Goal: Transaction & Acquisition: Purchase product/service

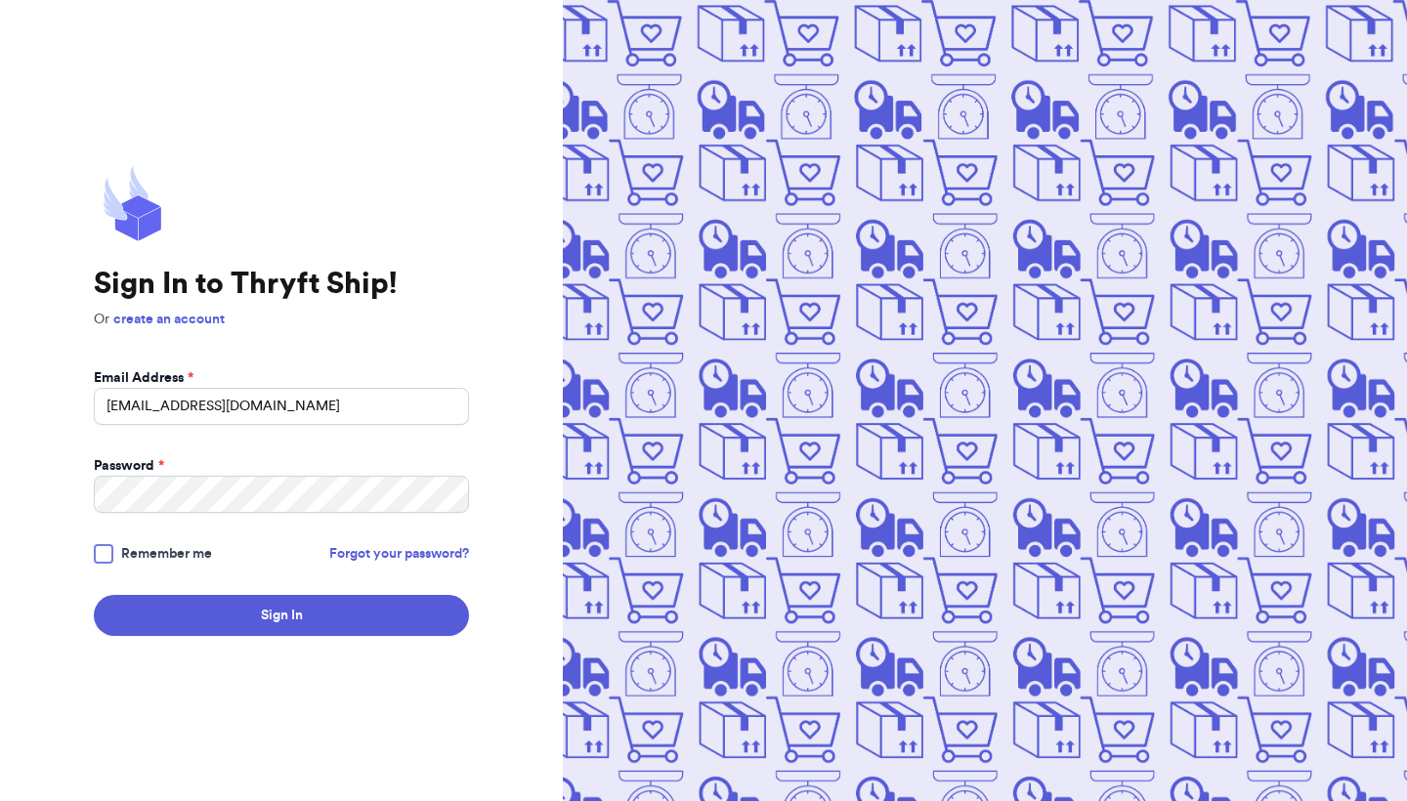
type input "[EMAIL_ADDRESS][DOMAIN_NAME]"
click at [281, 615] on button "Sign In" at bounding box center [281, 615] width 375 height 41
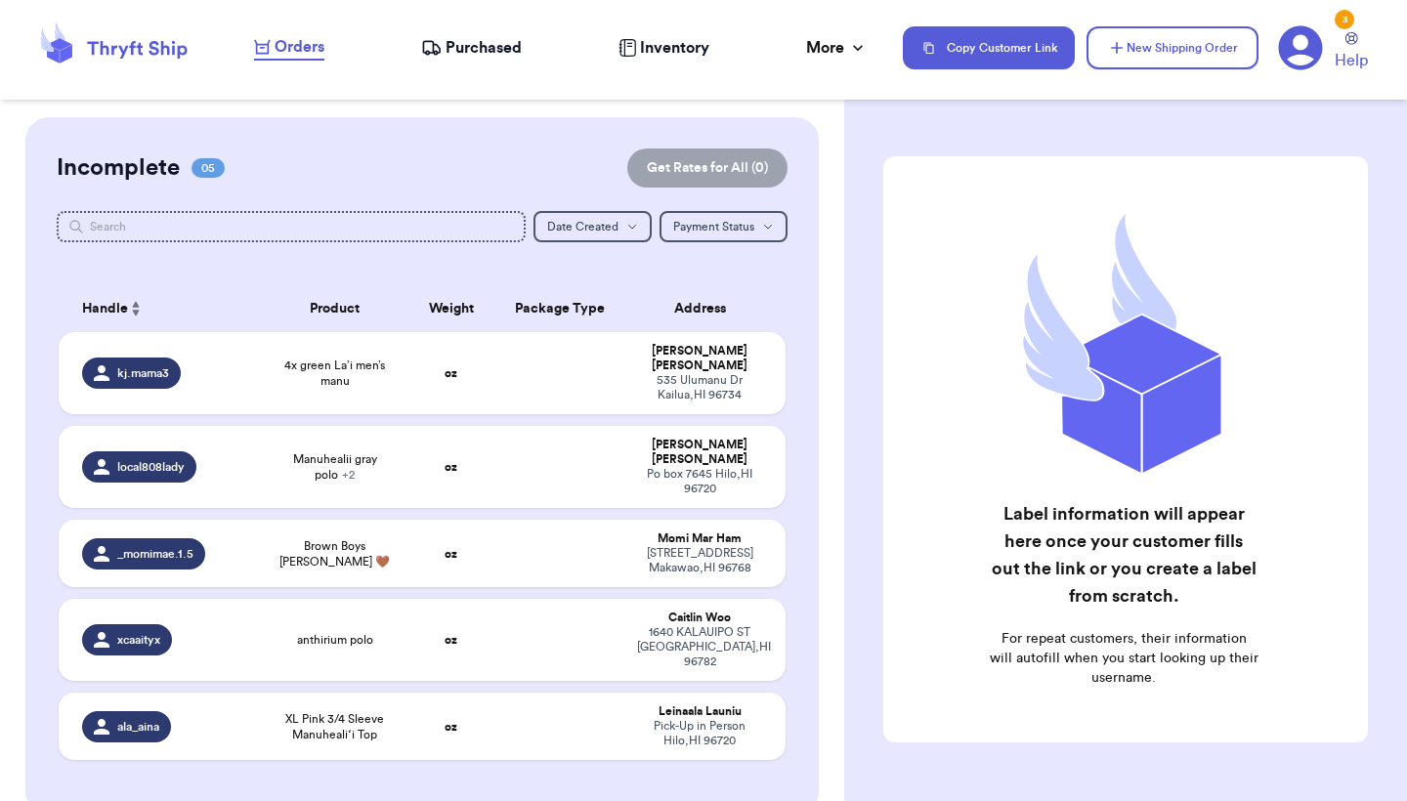
click at [332, 593] on div "Customer Link New Order Incomplete 05 Get Rates for All ( 0 ) Get Rates for All…" at bounding box center [703, 400] width 1407 height 801
click at [485, 48] on span "Purchased" at bounding box center [483, 47] width 76 height 23
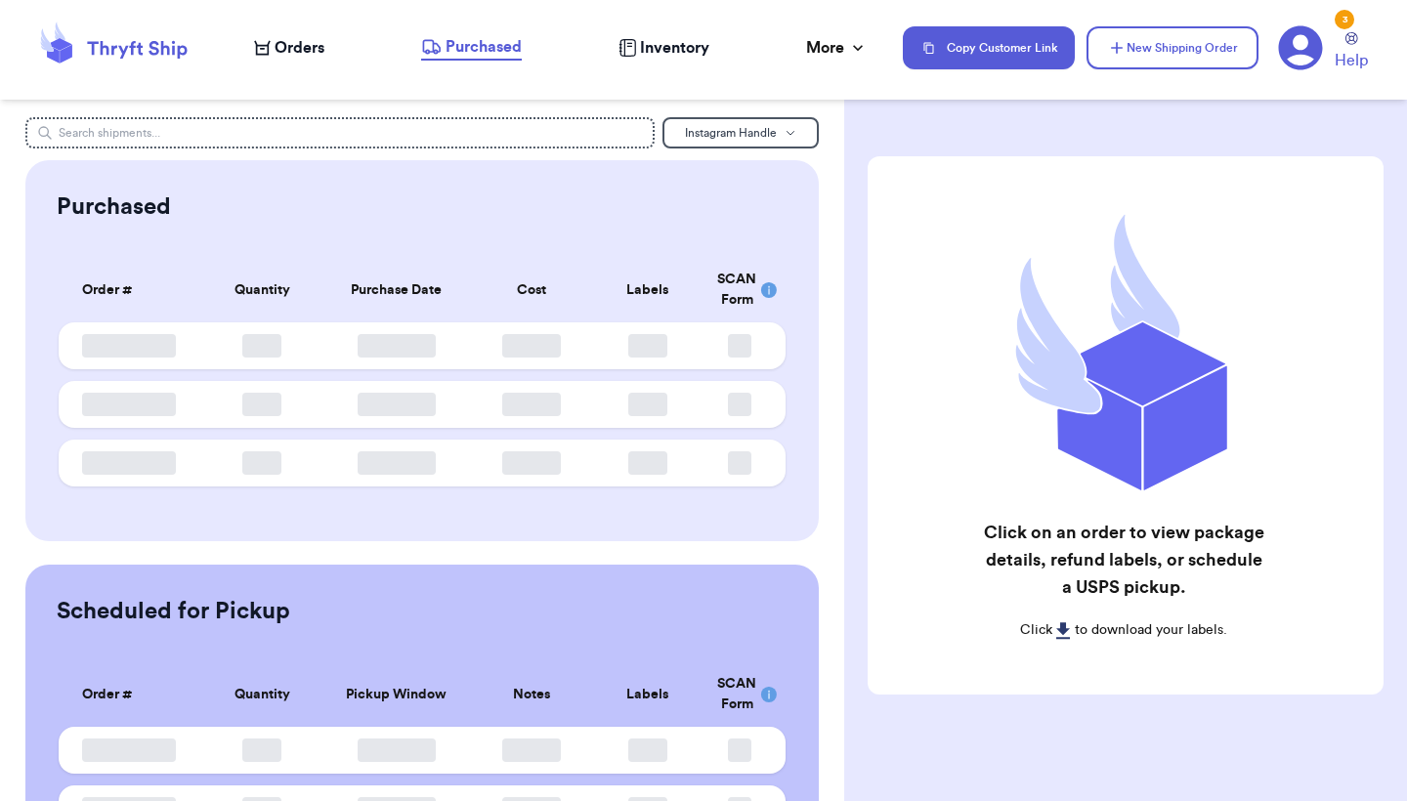
click at [309, 56] on span "Orders" at bounding box center [300, 47] width 50 height 23
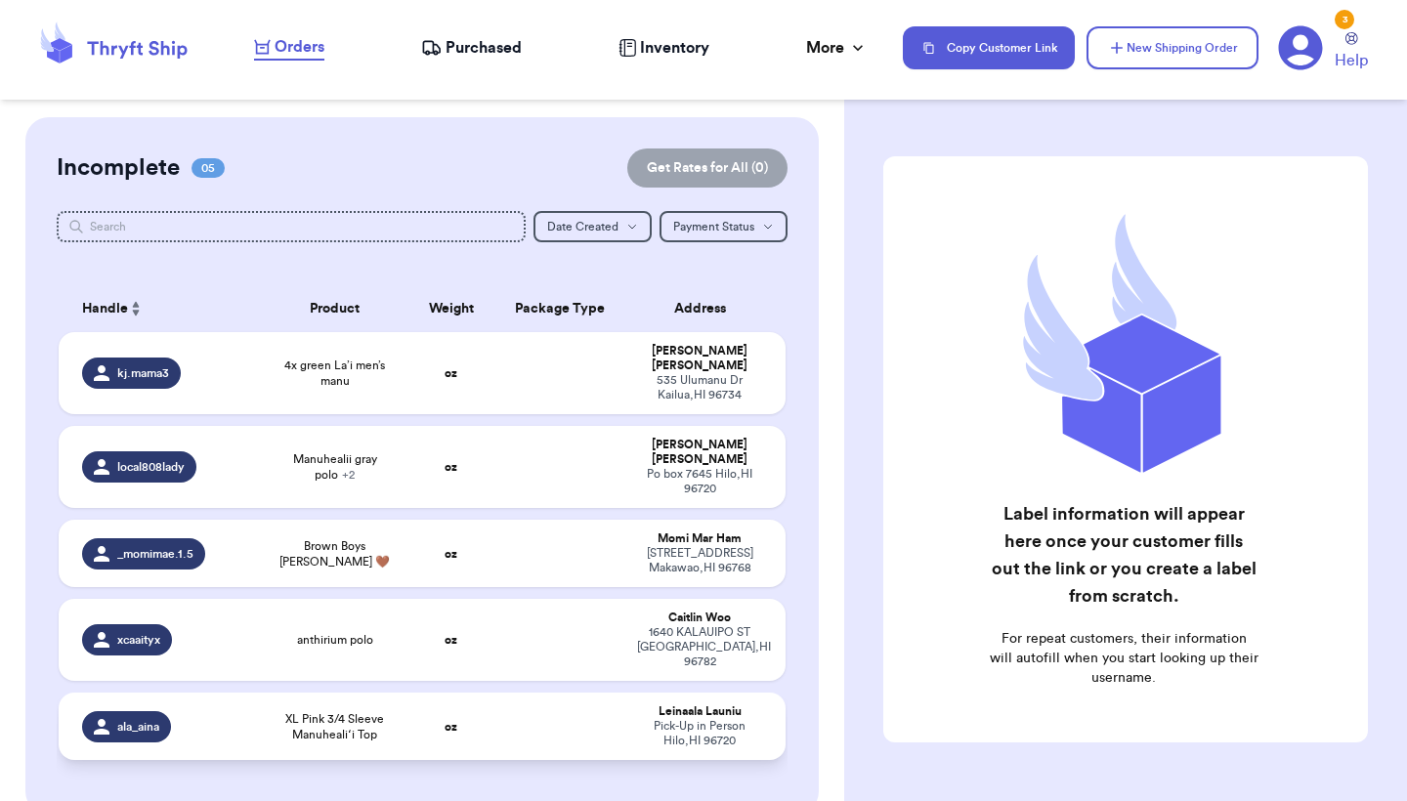
click at [301, 711] on span "XL Pink 3/4 Sleeve Manuhealiʻi Top" at bounding box center [335, 726] width 122 height 31
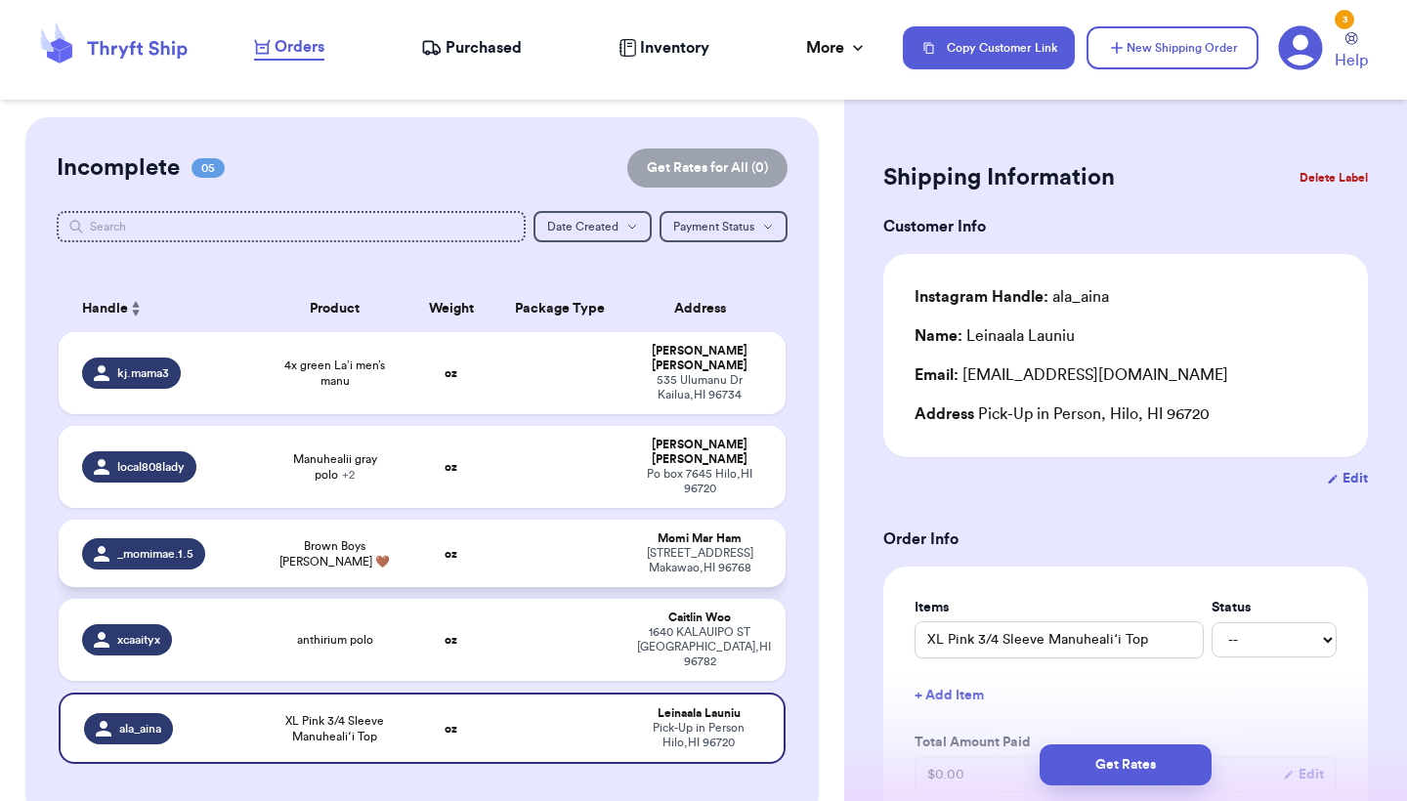
click at [400, 547] on td "Brown Boys [PERSON_NAME] 🤎" at bounding box center [335, 553] width 146 height 67
type input "Brown Boys [PERSON_NAME] 🤎"
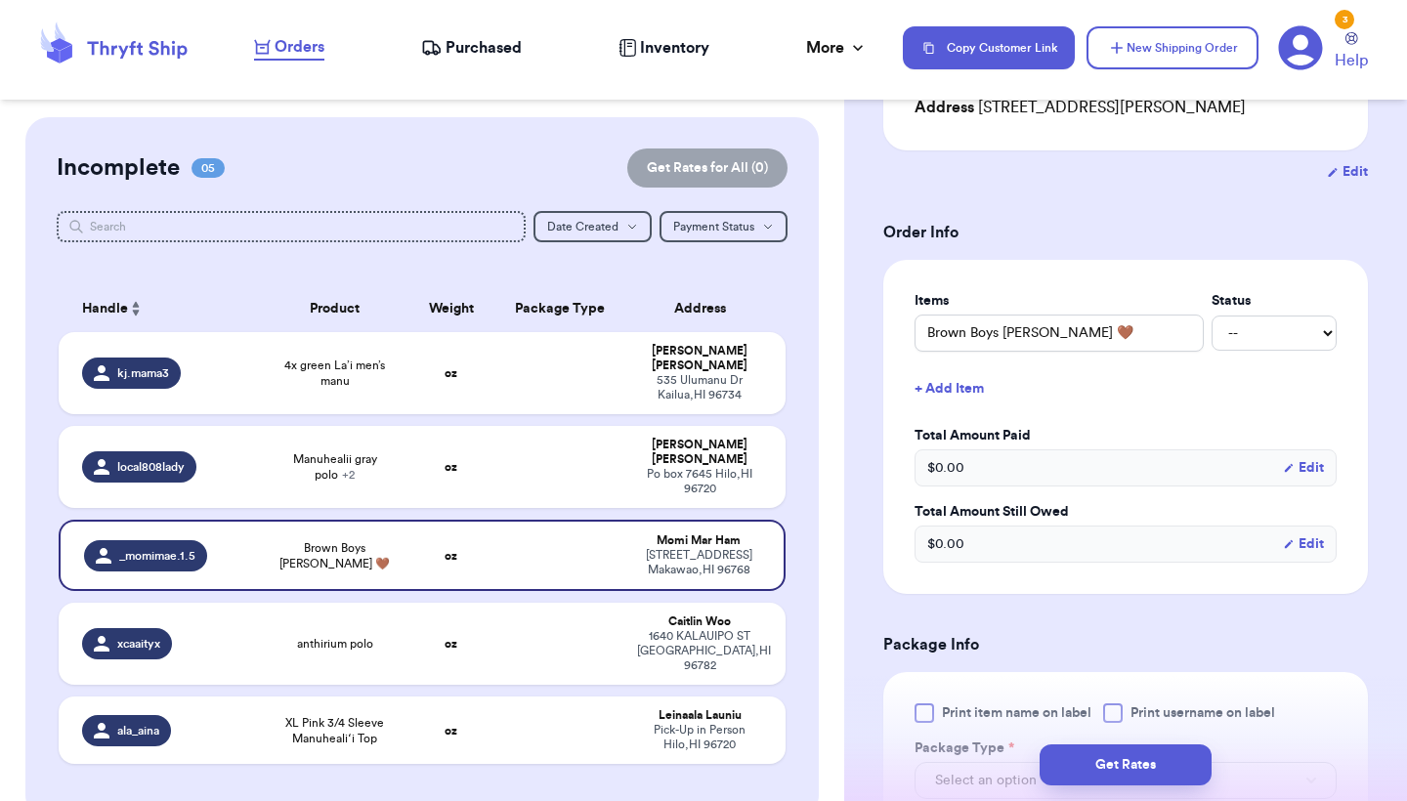
scroll to position [453, 0]
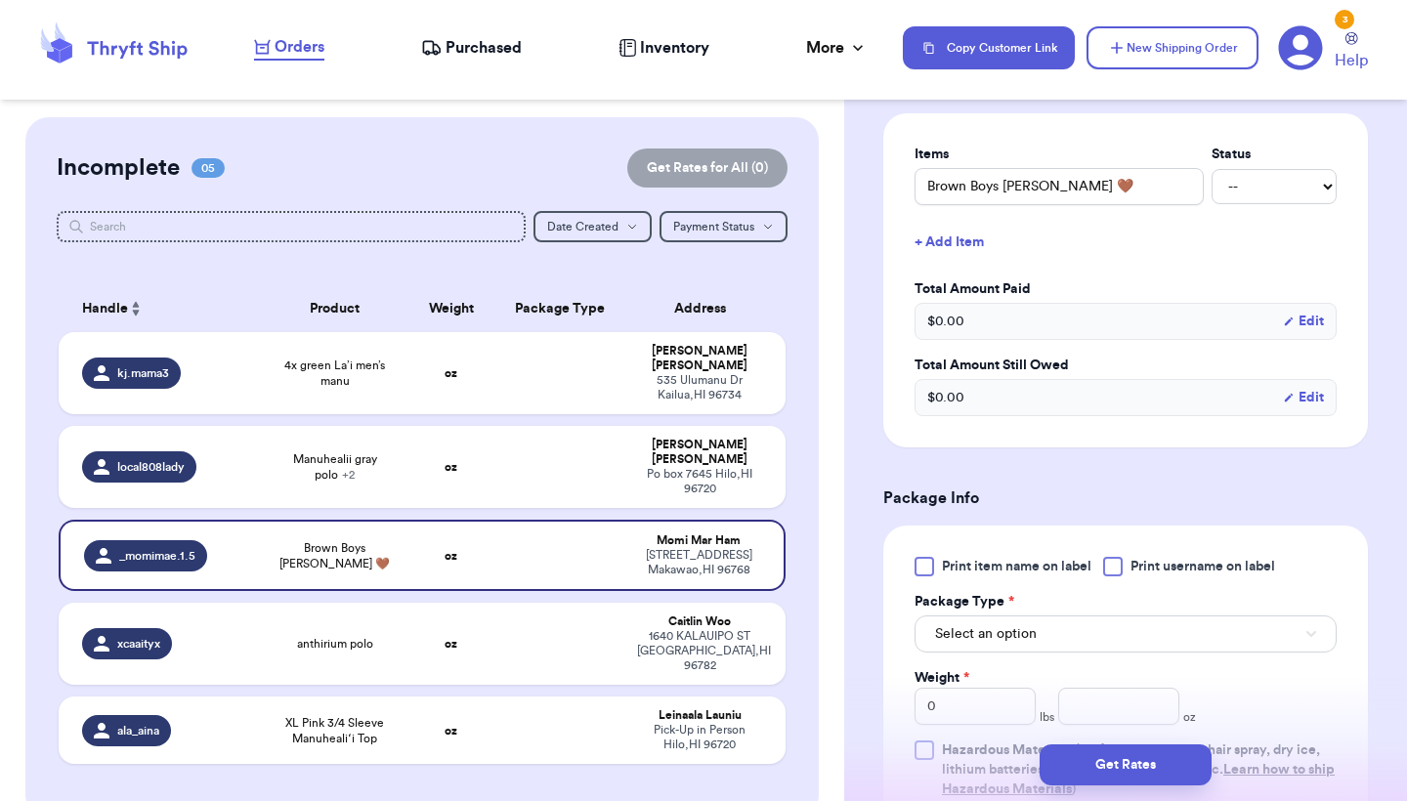
click at [954, 576] on span "Print item name on label" at bounding box center [1016, 567] width 149 height 20
click at [0, 0] on input "Print item name on label" at bounding box center [0, 0] width 0 height 0
click at [958, 660] on div "Print item name on label Print username on label Package Type * Select an optio…" at bounding box center [1125, 678] width 422 height 242
click at [958, 644] on span "Select an option" at bounding box center [986, 634] width 102 height 20
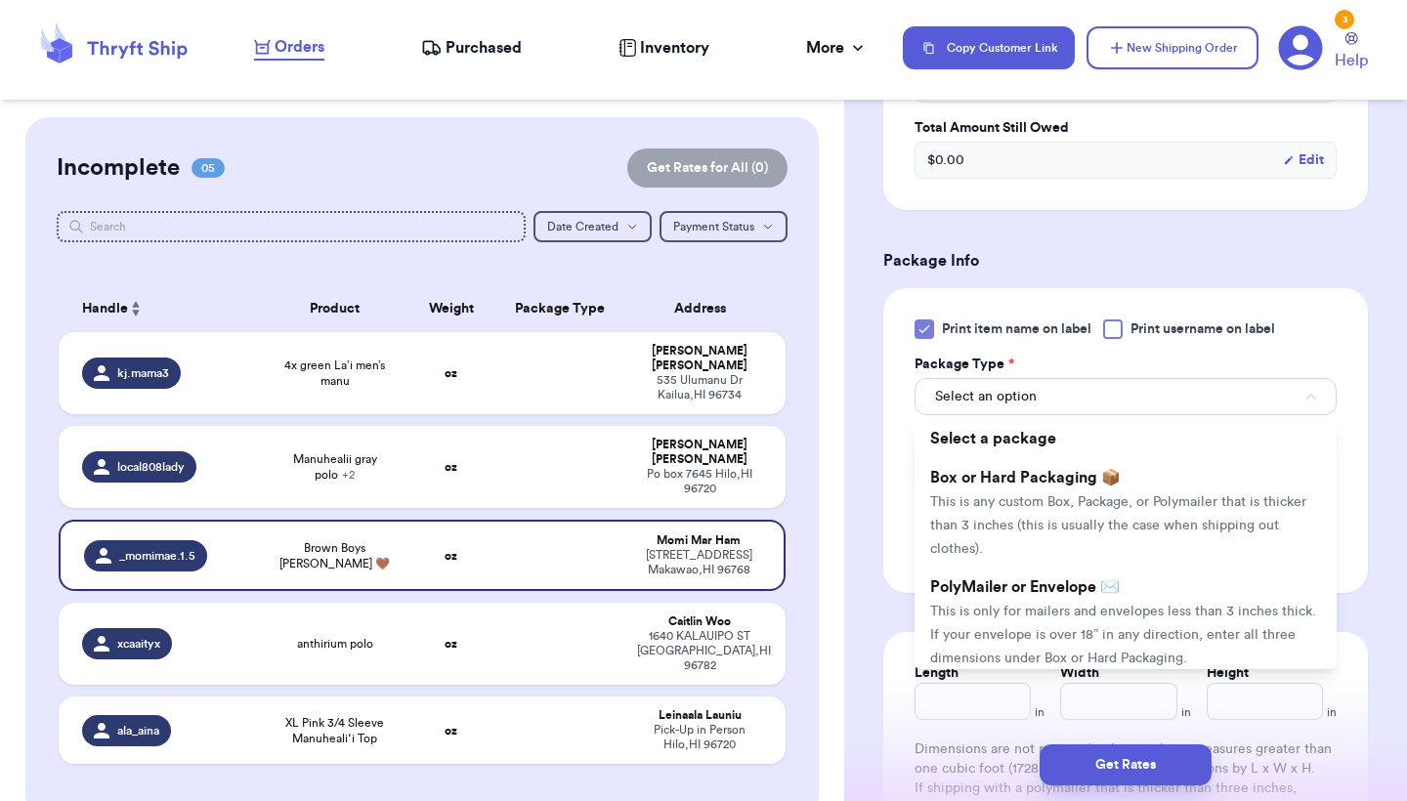
scroll to position [724, 0]
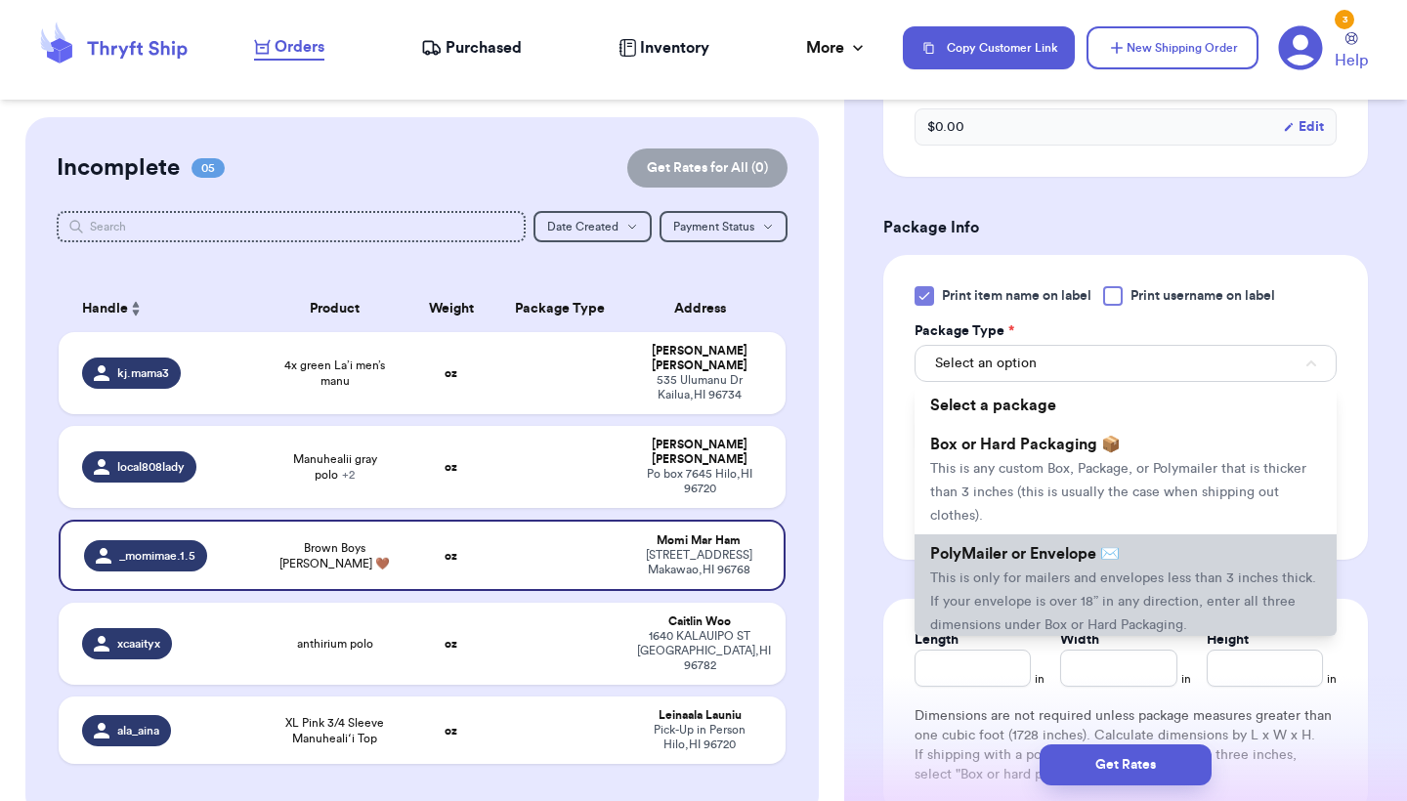
click at [961, 595] on li "PolyMailer or Envelope ✉️ This is only for mailers and envelopes less than 3 in…" at bounding box center [1125, 588] width 422 height 109
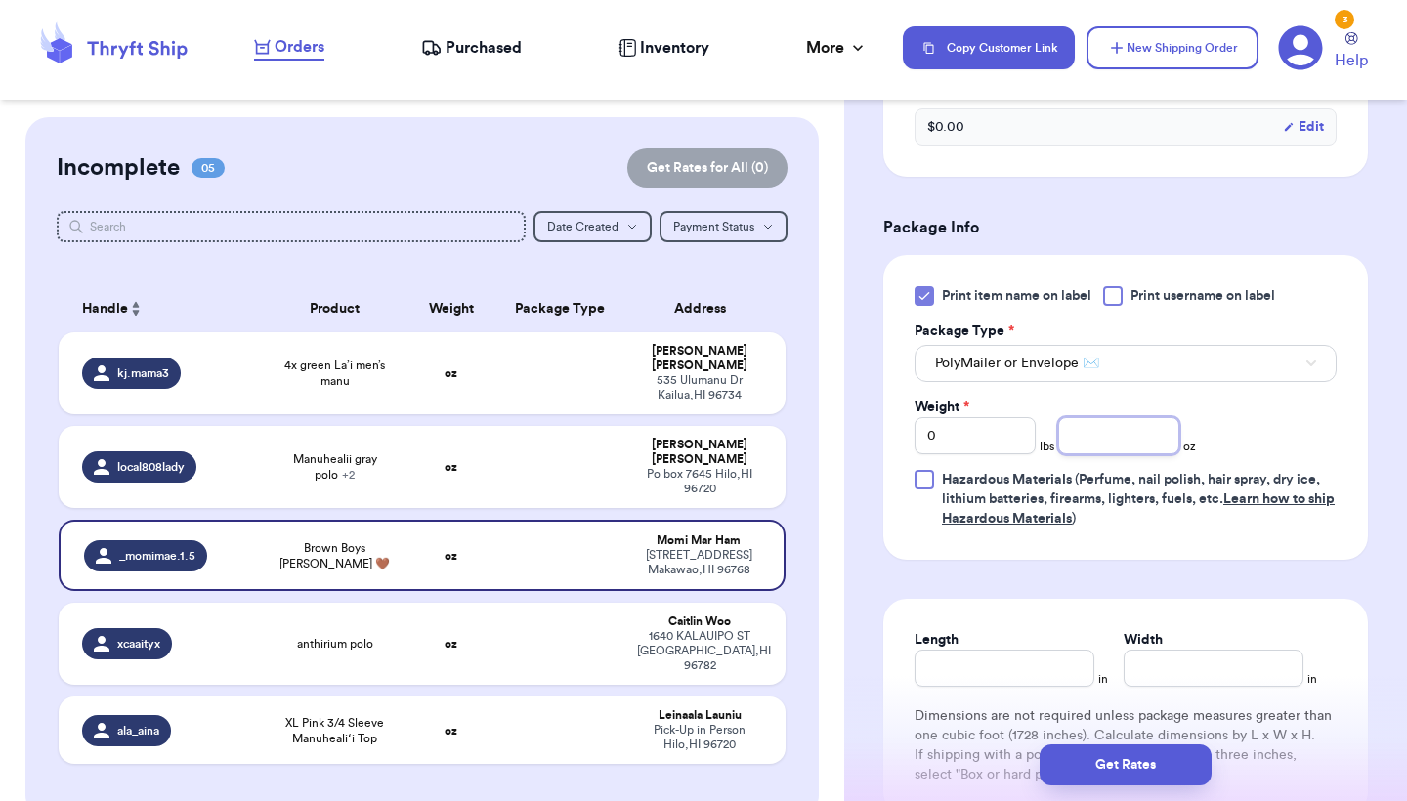
click at [1087, 450] on input "number" at bounding box center [1118, 435] width 121 height 37
type input "6.3"
click at [1121, 748] on button "Get Rates" at bounding box center [1125, 764] width 172 height 41
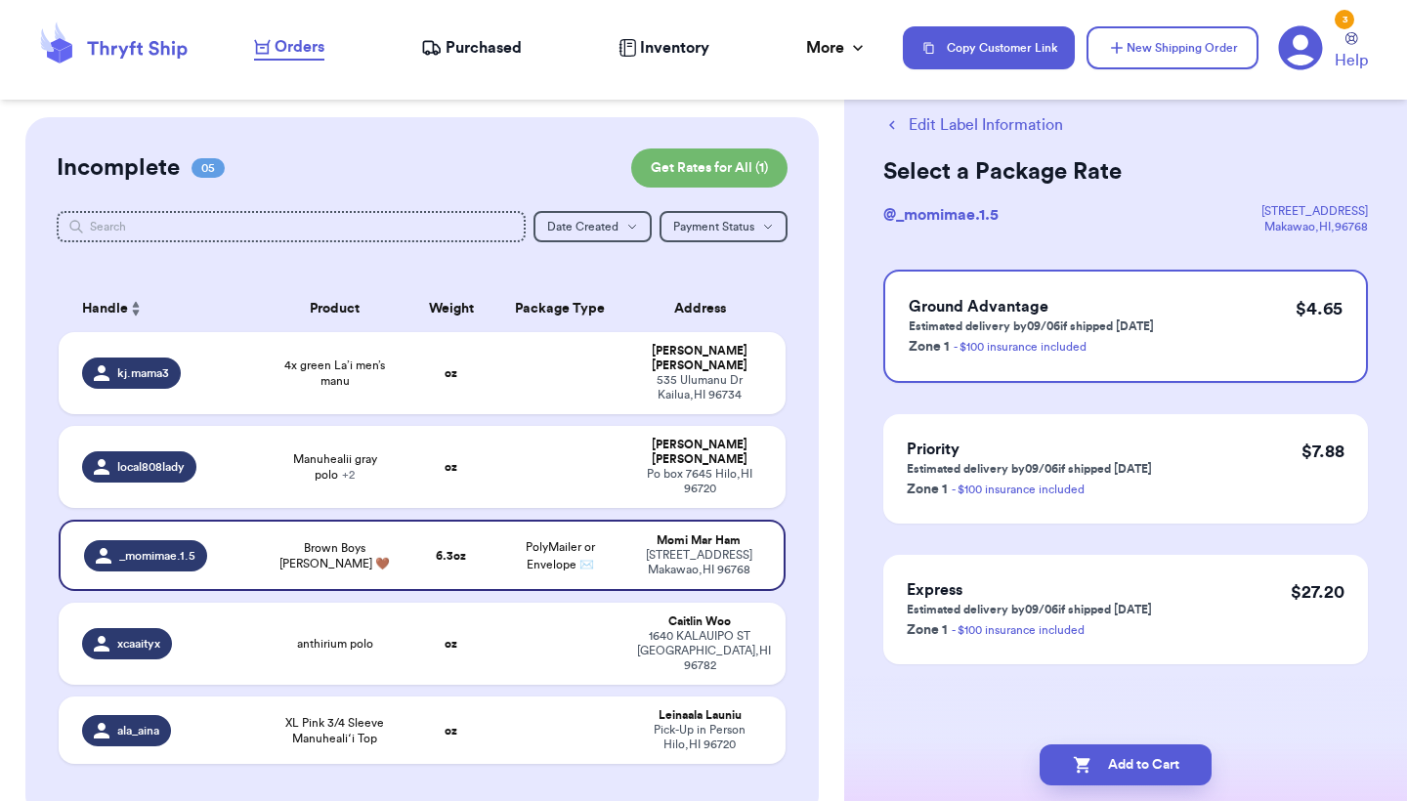
scroll to position [0, 0]
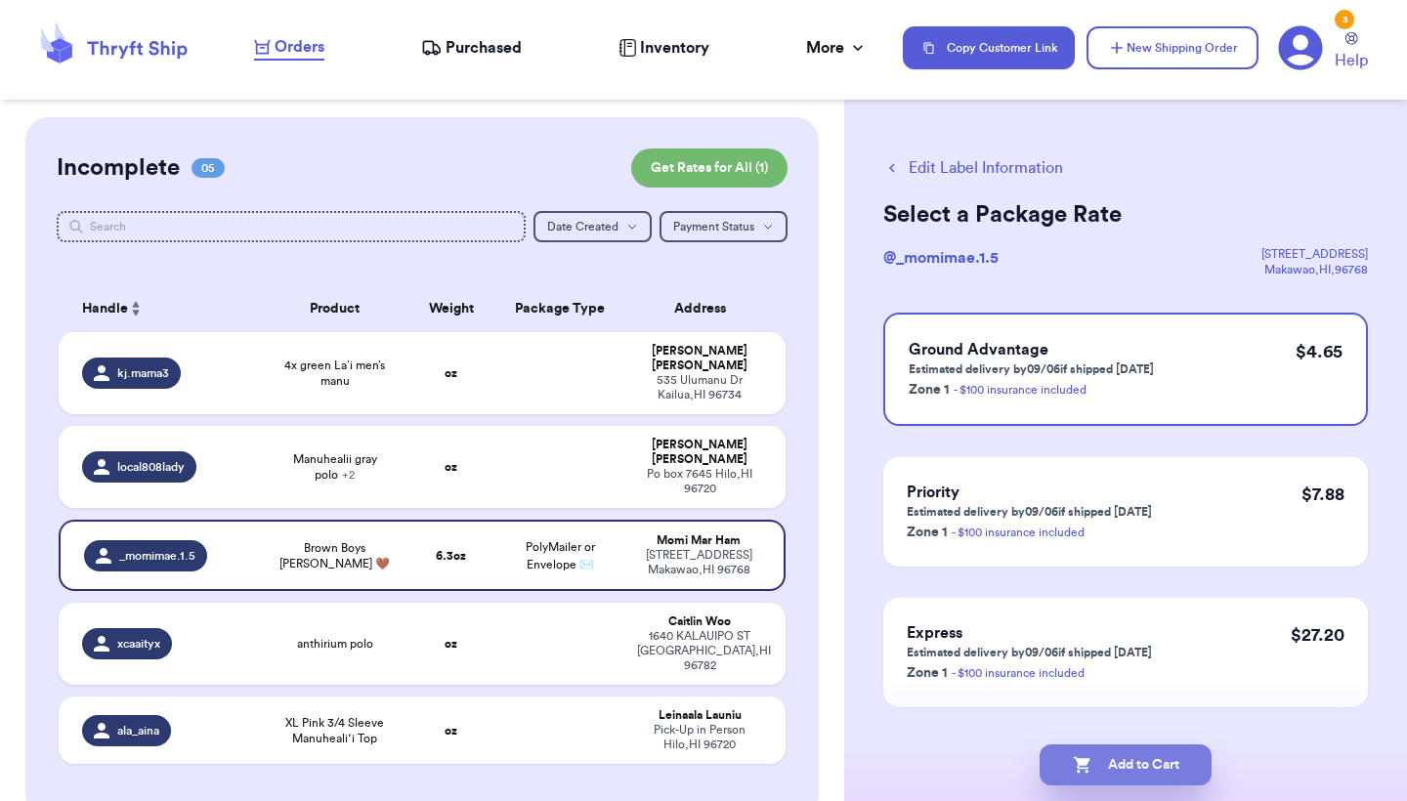
click at [1155, 763] on button "Add to Cart" at bounding box center [1125, 764] width 172 height 41
click at [1119, 762] on button "Add to Cart" at bounding box center [1125, 764] width 172 height 41
checkbox input "true"
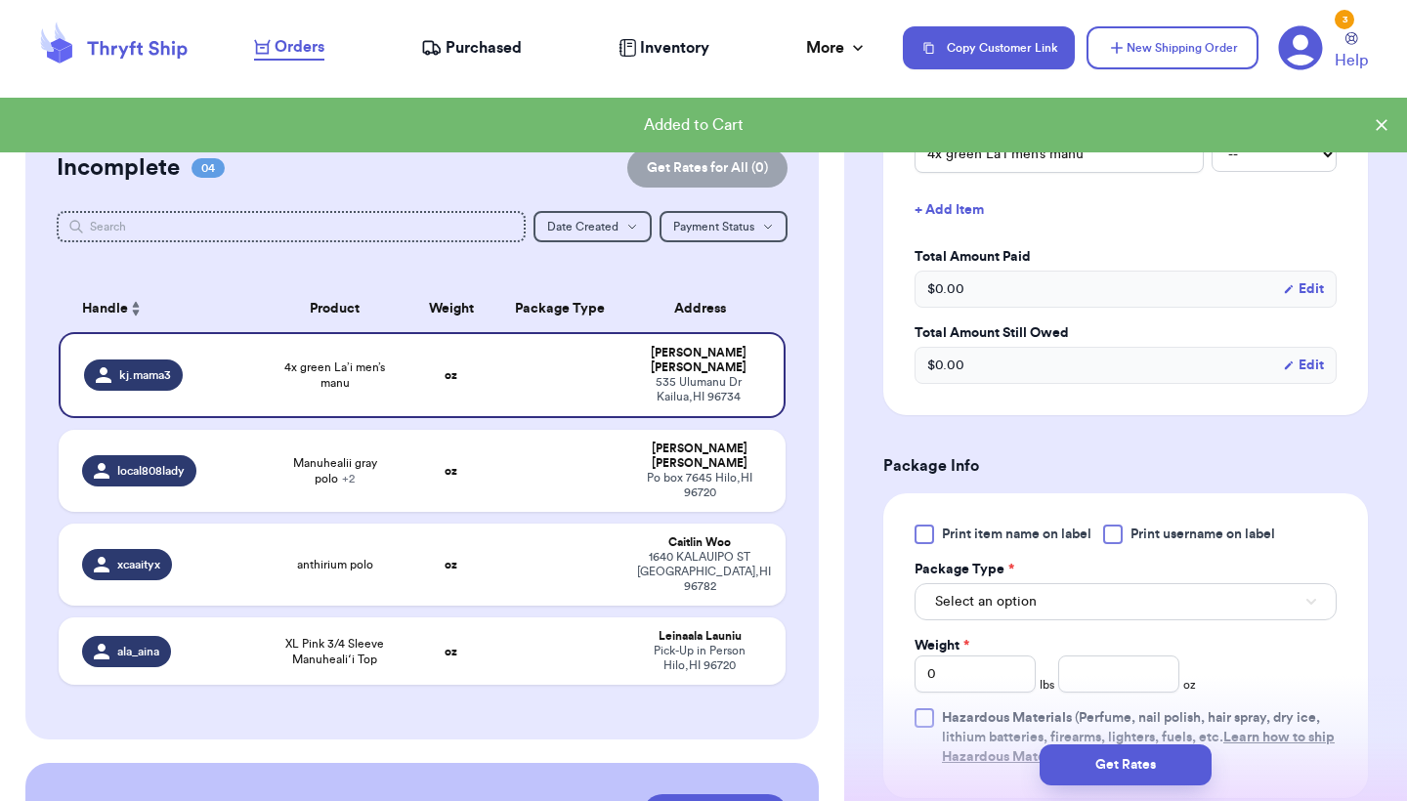
scroll to position [570, 0]
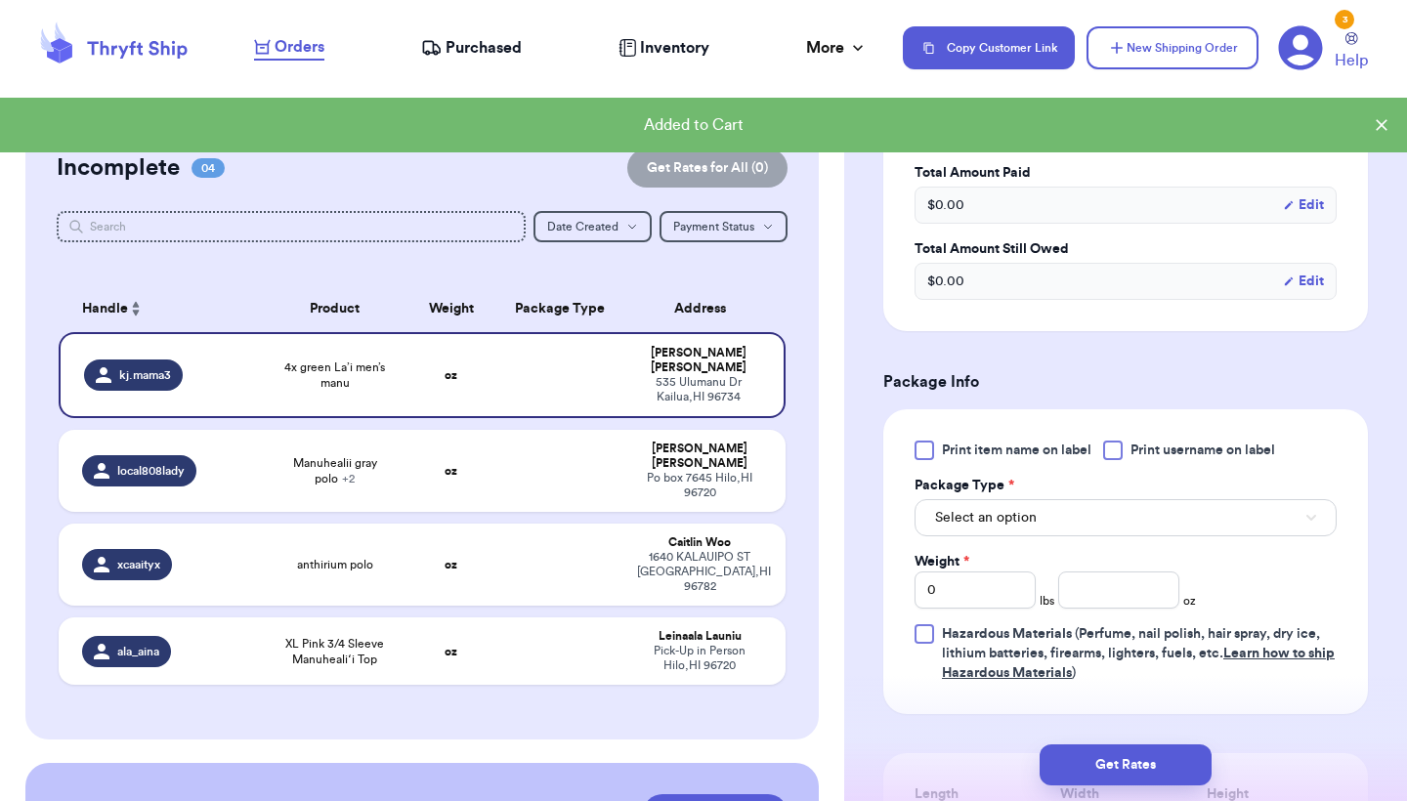
click at [941, 452] on label "Print item name on label" at bounding box center [1002, 451] width 177 height 20
click at [0, 0] on input "Print item name on label" at bounding box center [0, 0] width 0 height 0
click at [952, 528] on span "Select an option" at bounding box center [986, 518] width 102 height 20
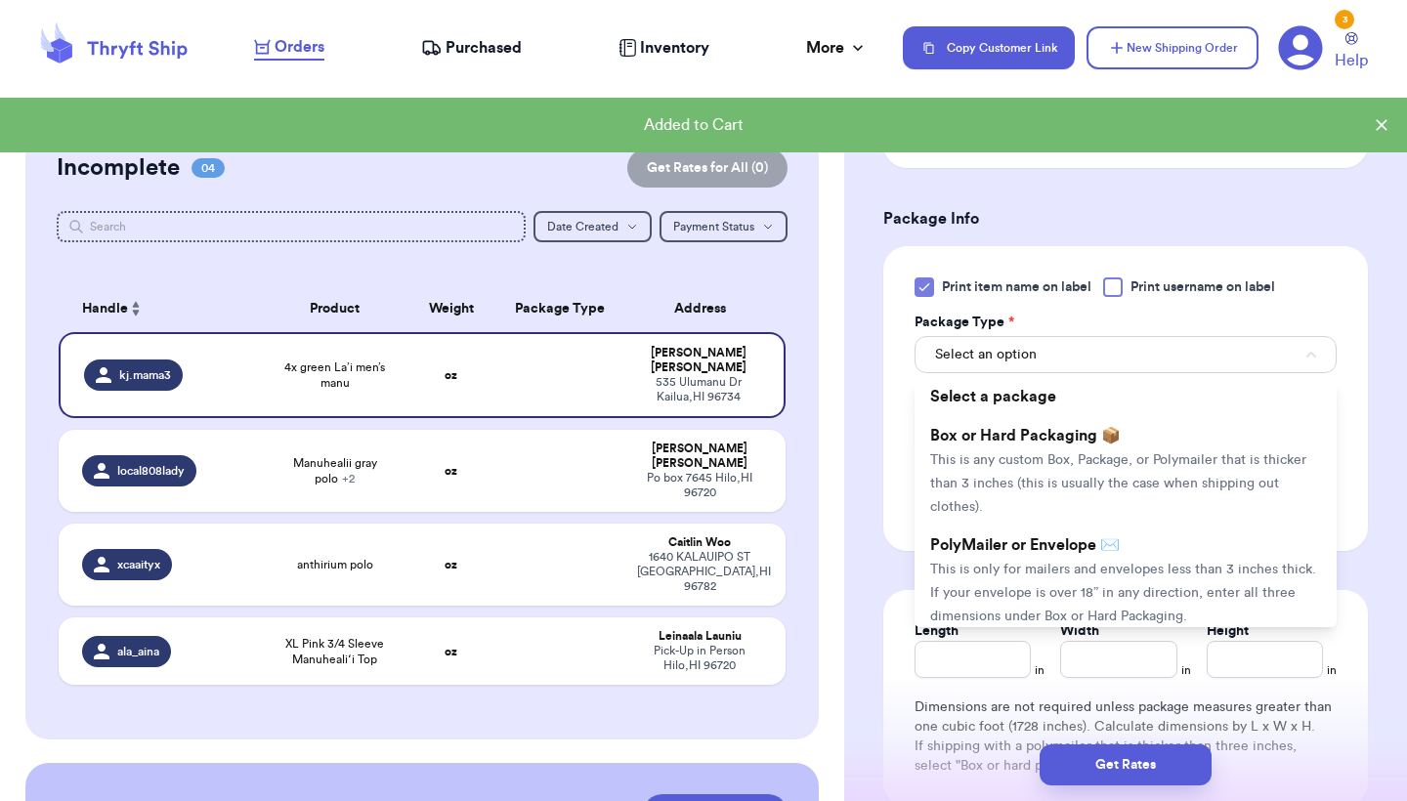
scroll to position [791, 0]
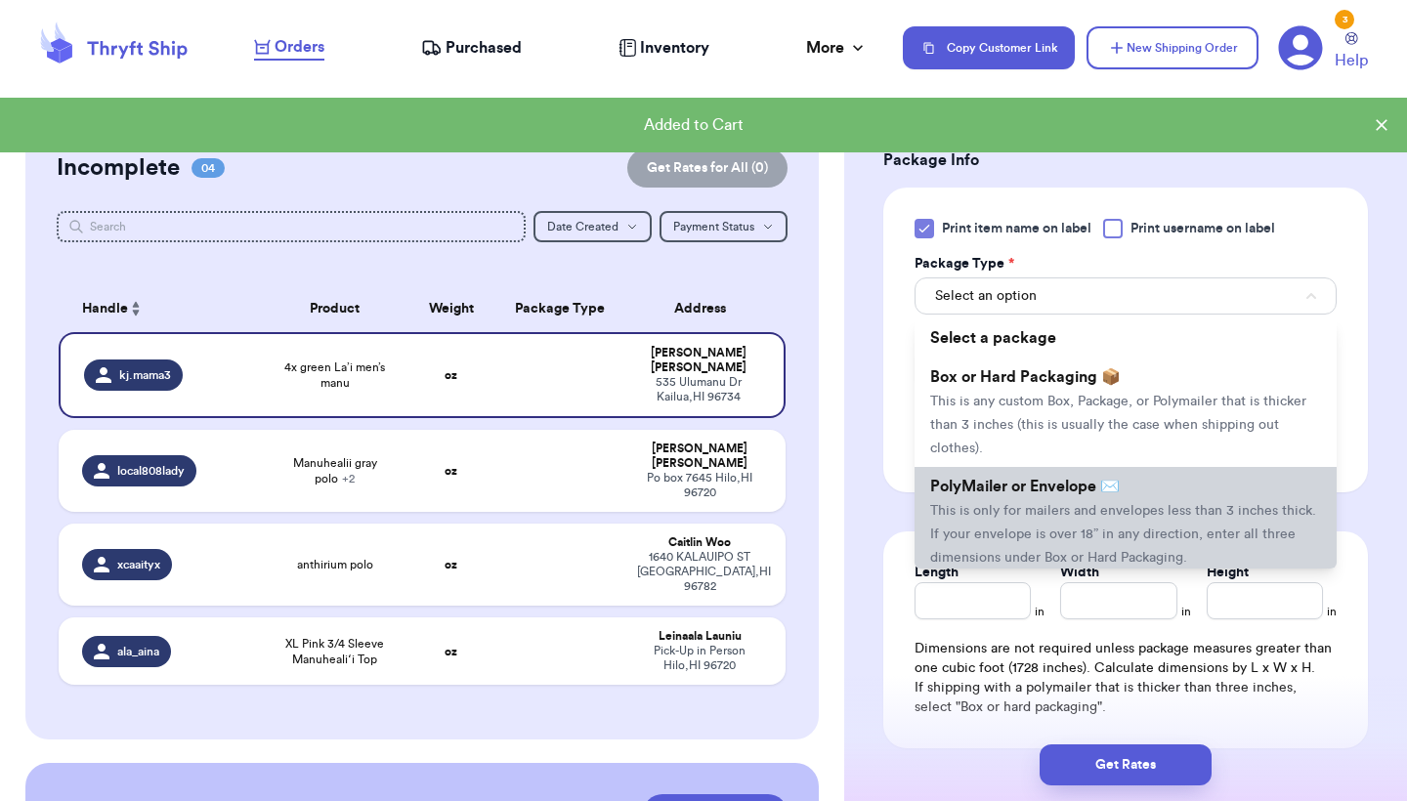
click at [957, 502] on li "PolyMailer or Envelope ✉️ This is only for mailers and envelopes less than 3 in…" at bounding box center [1125, 521] width 422 height 109
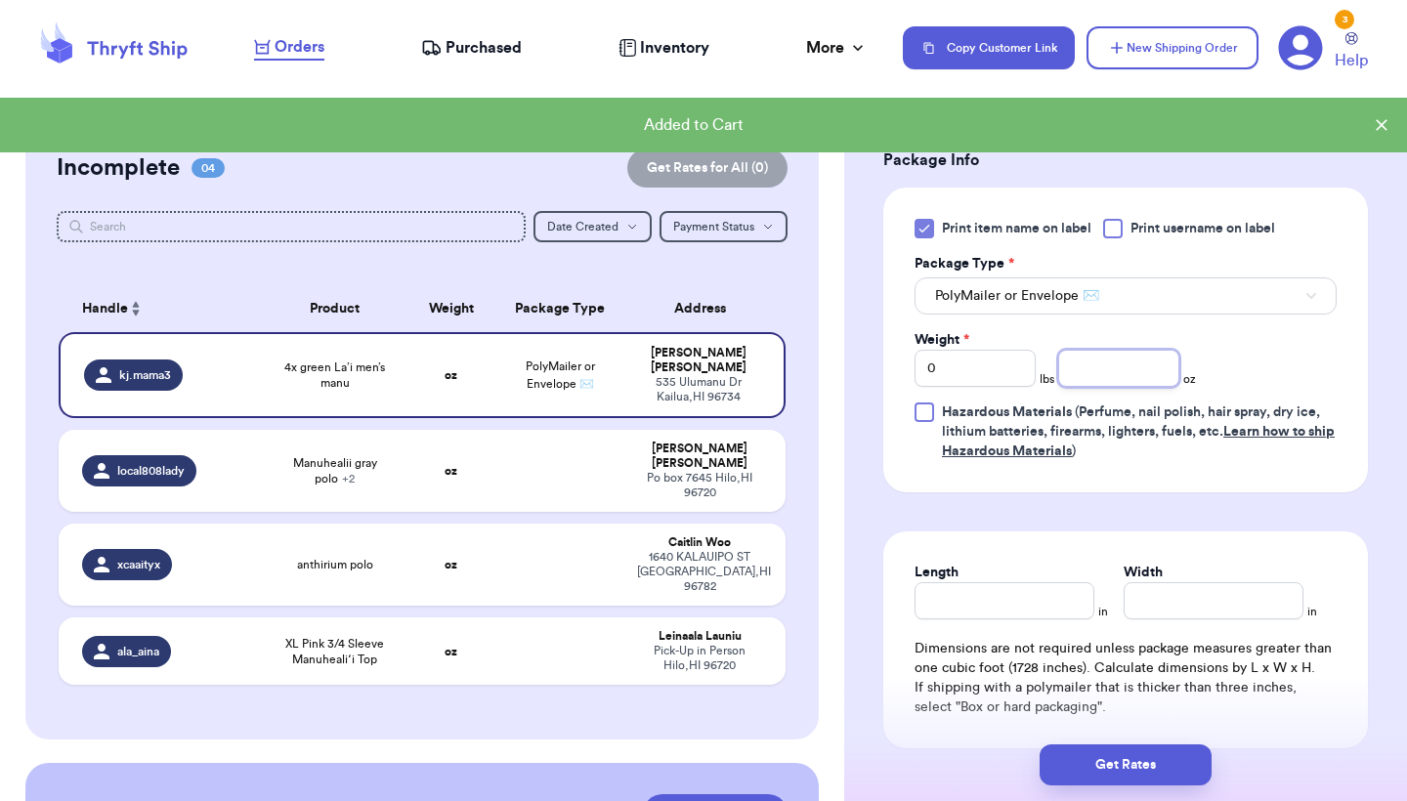
click at [1153, 366] on input "number" at bounding box center [1118, 368] width 121 height 37
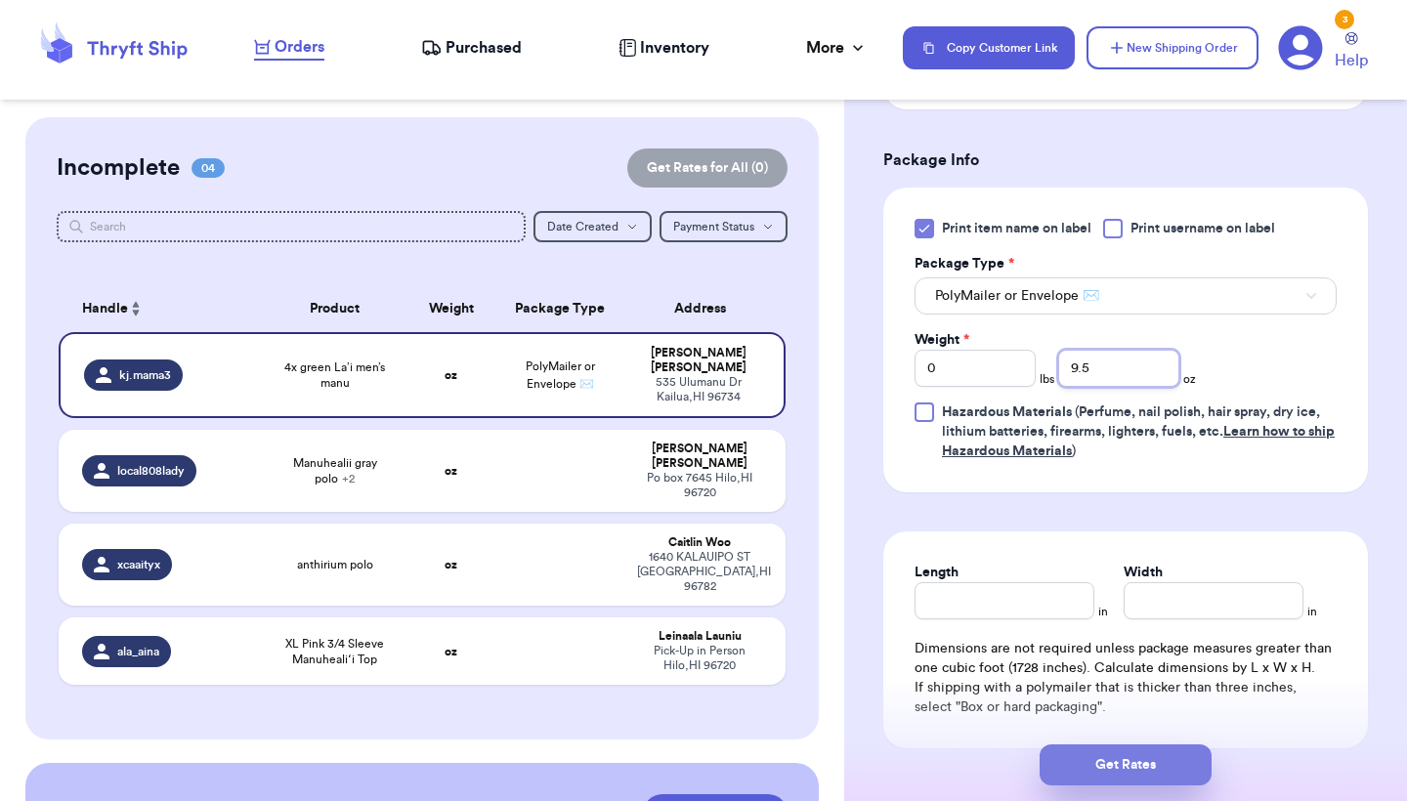
type input "9.5"
click at [1121, 755] on button "Get Rates" at bounding box center [1125, 764] width 172 height 41
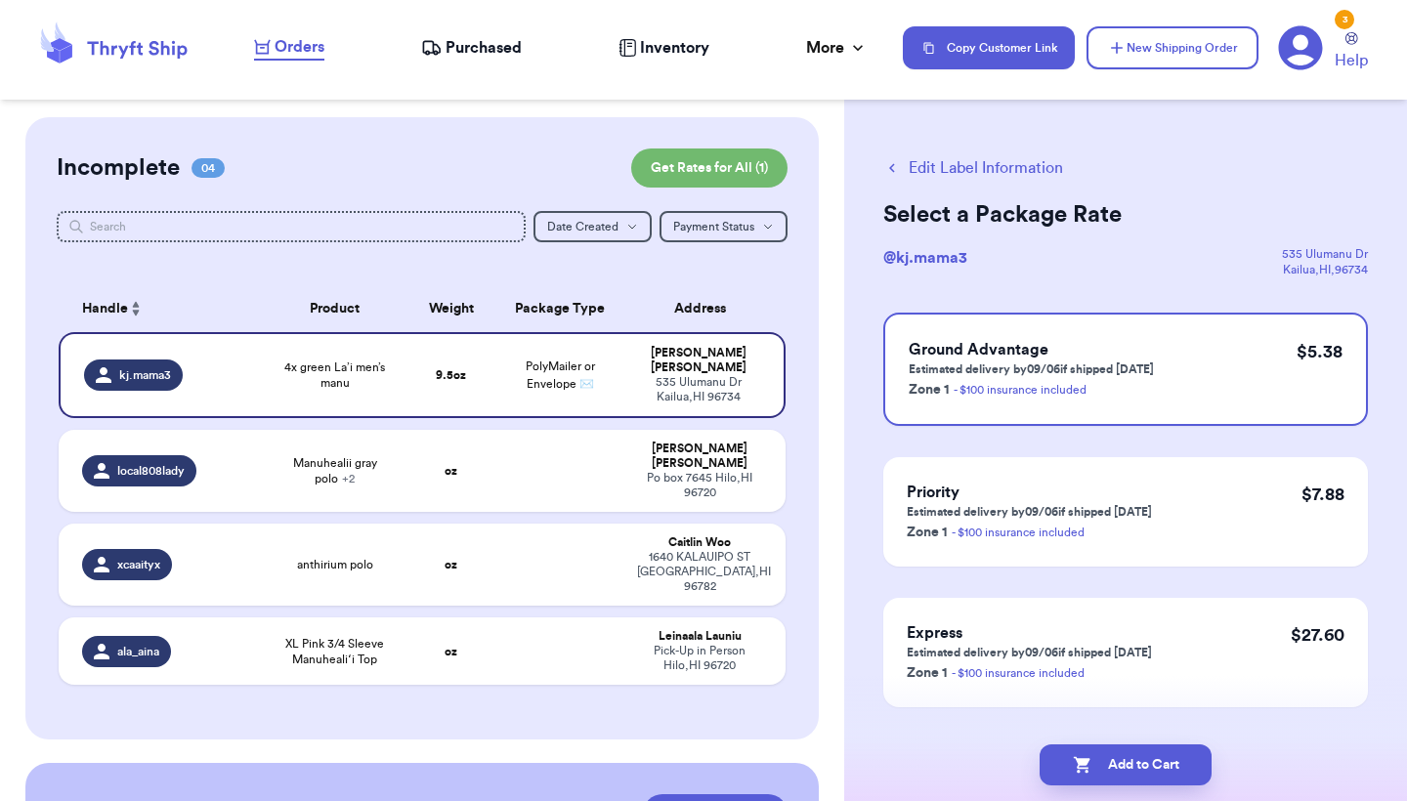
click at [1121, 755] on button "Add to Cart" at bounding box center [1125, 764] width 172 height 41
checkbox input "true"
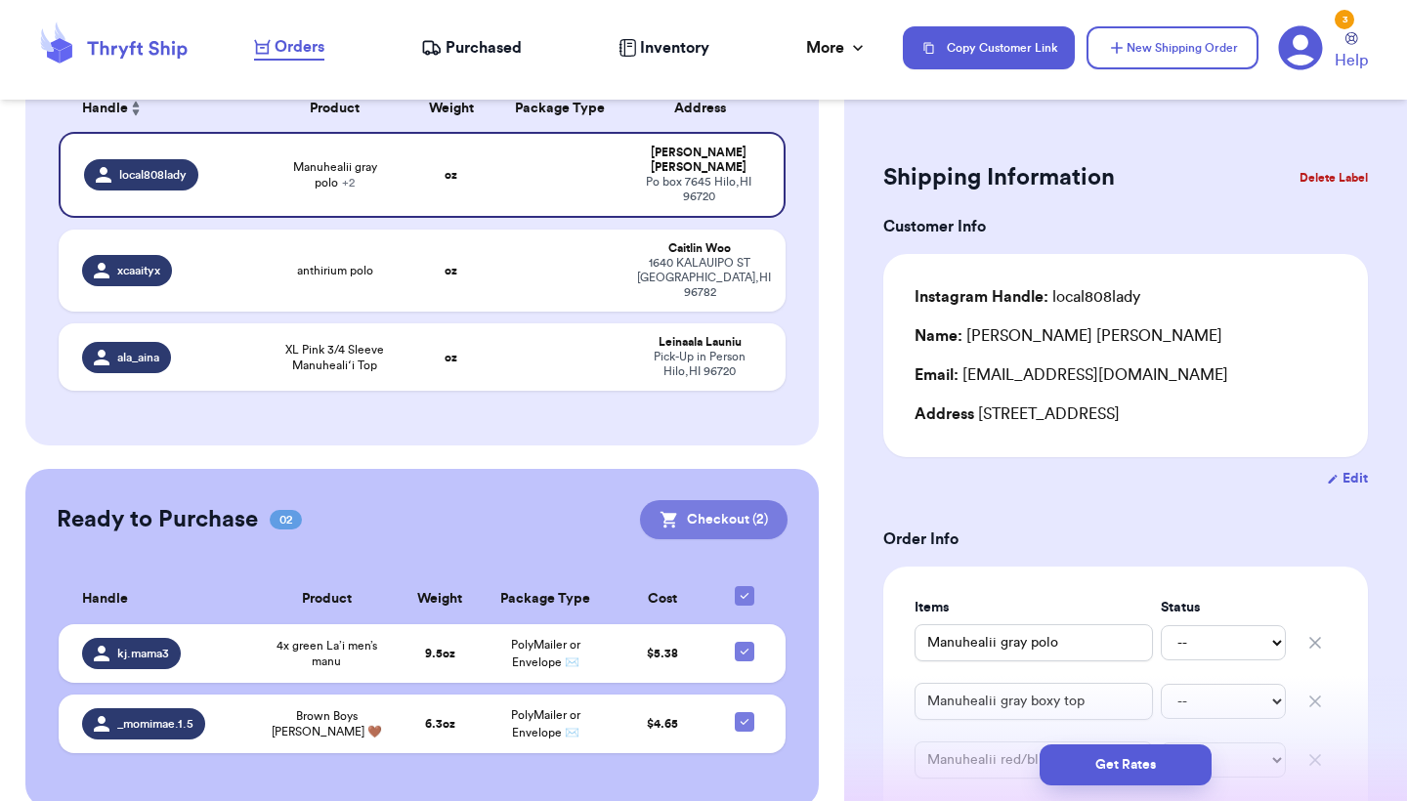
click at [744, 500] on button "Checkout ( 2 )" at bounding box center [714, 519] width 148 height 39
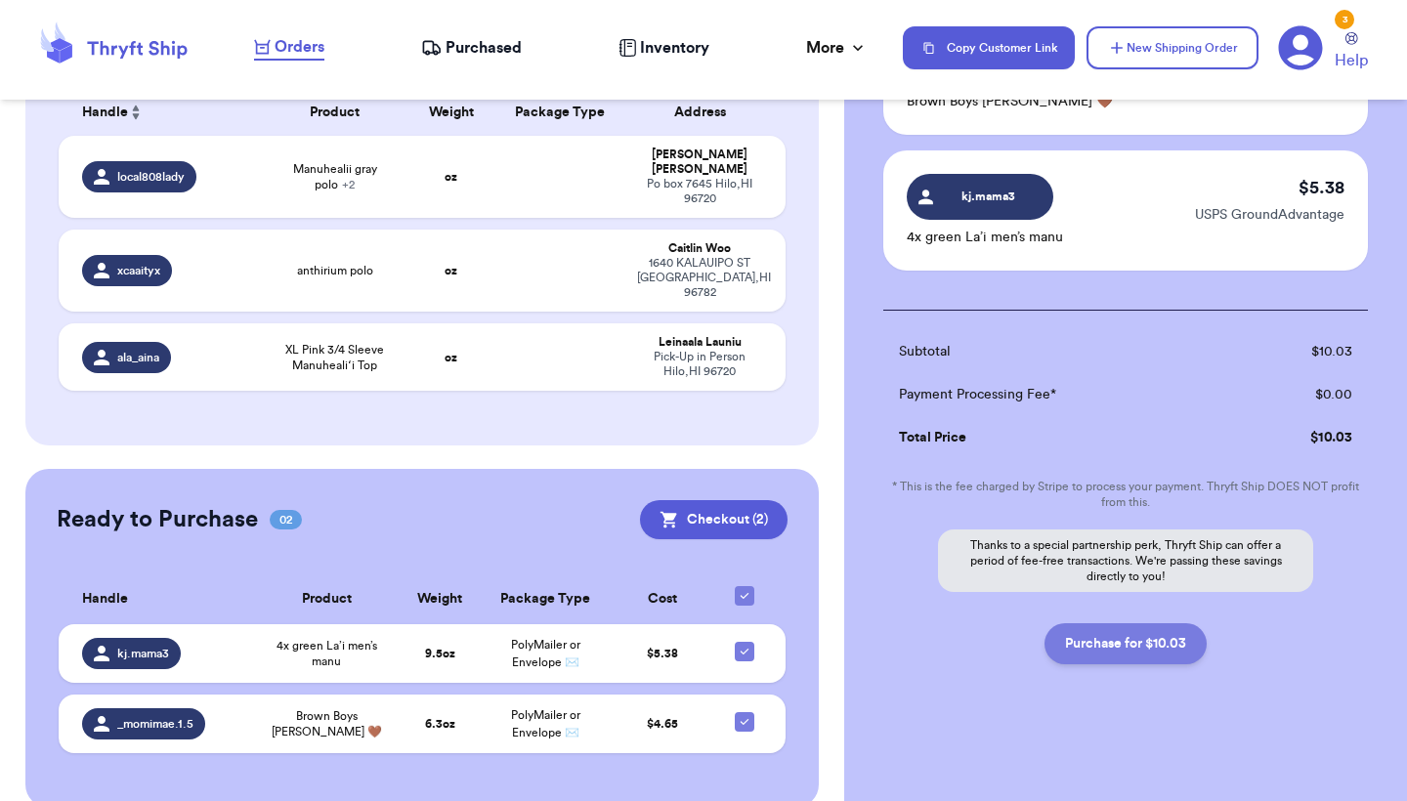
scroll to position [228, 0]
click at [1131, 641] on button "Purchase for $10.03" at bounding box center [1125, 643] width 162 height 41
checkbox input "false"
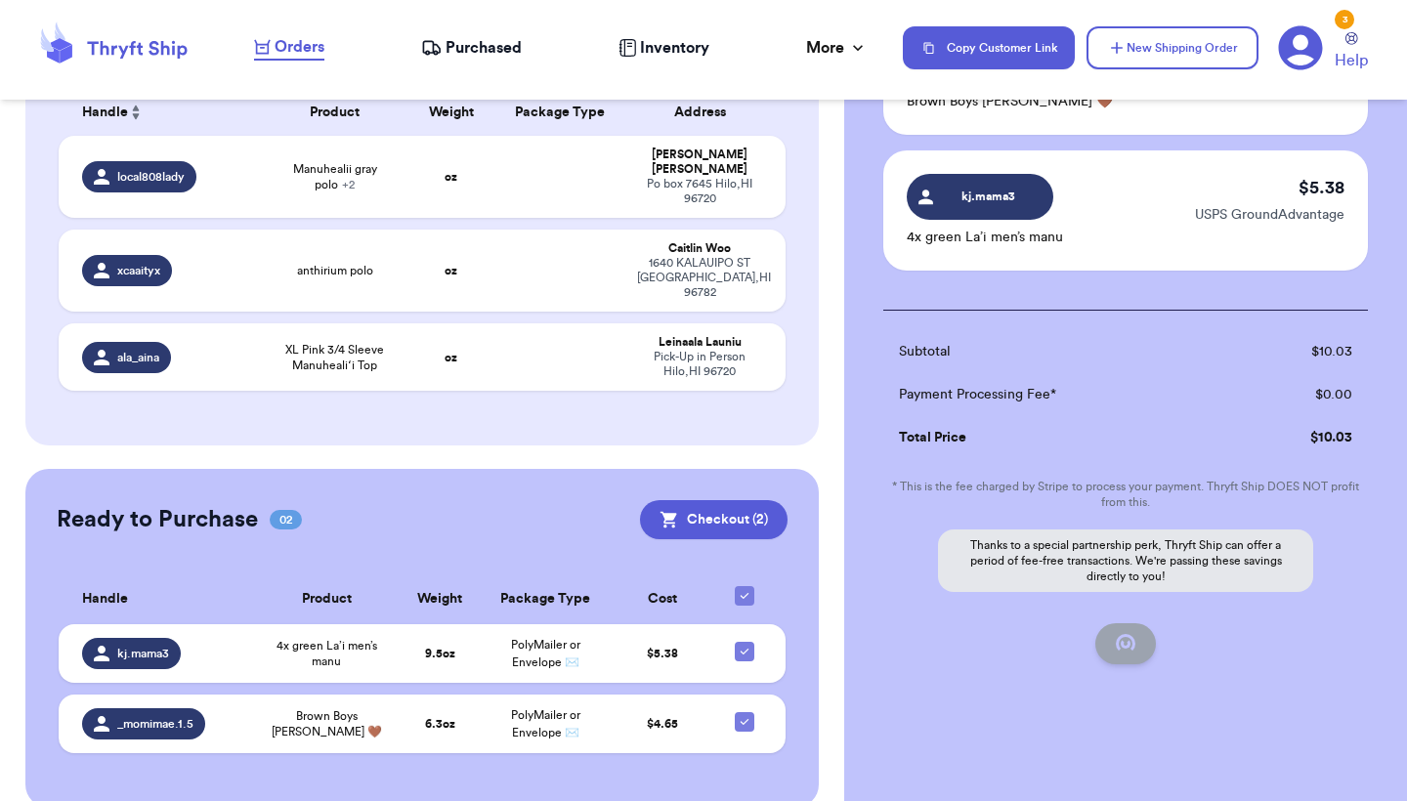
scroll to position [152, 0]
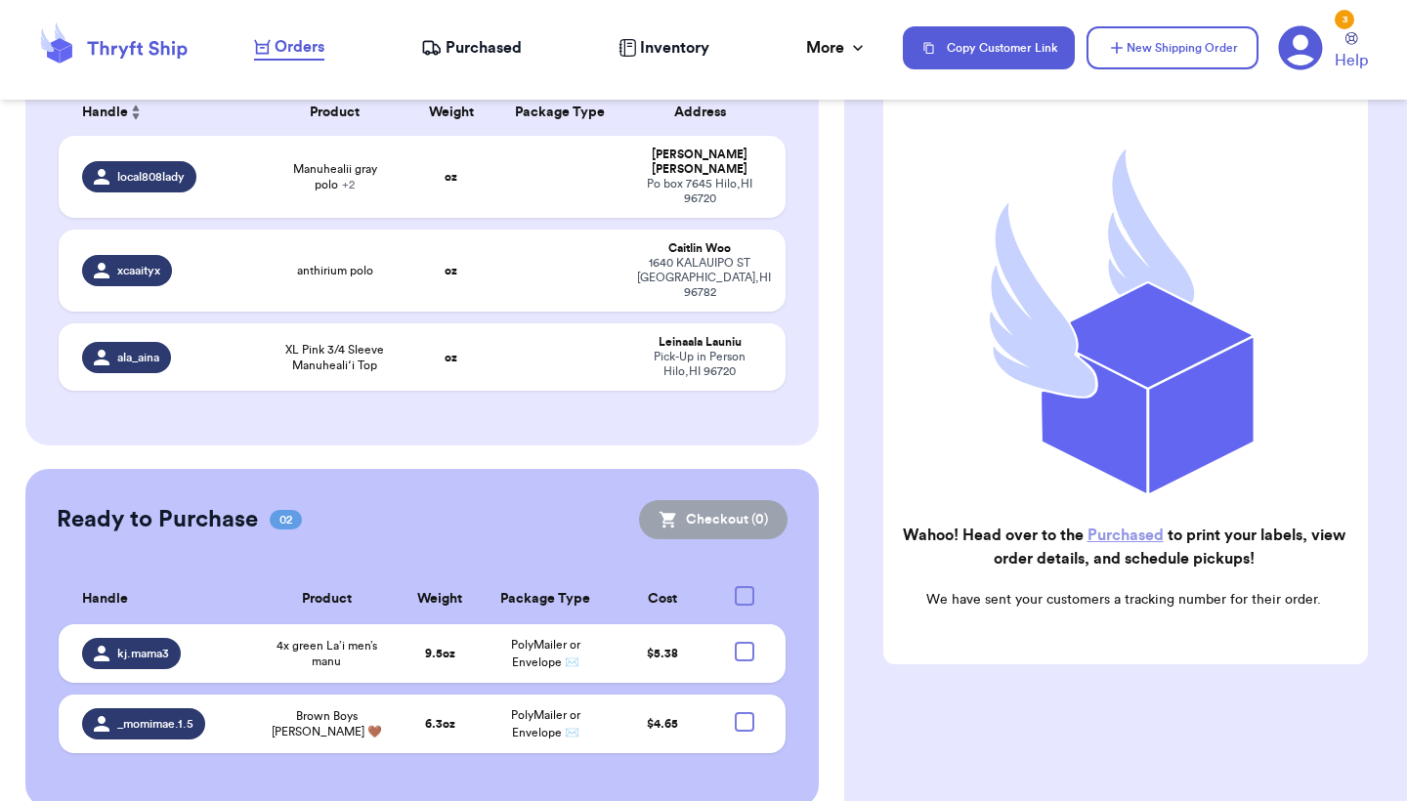
checkbox input "true"
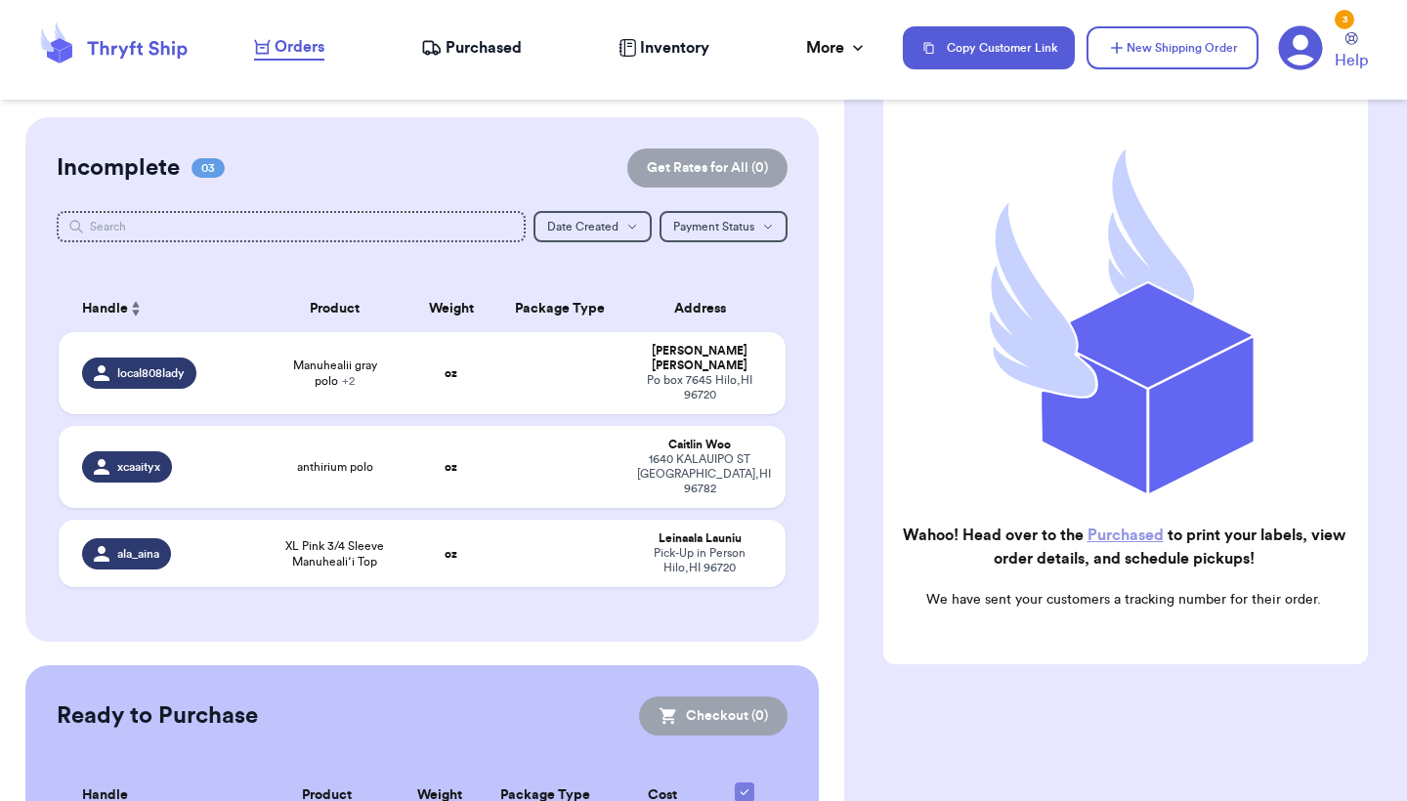
scroll to position [0, 0]
click at [485, 60] on div "Orders Purchased Inventory More Stats Completed Orders" at bounding box center [568, 47] width 629 height 25
click at [463, 39] on span "Purchased" at bounding box center [483, 47] width 76 height 23
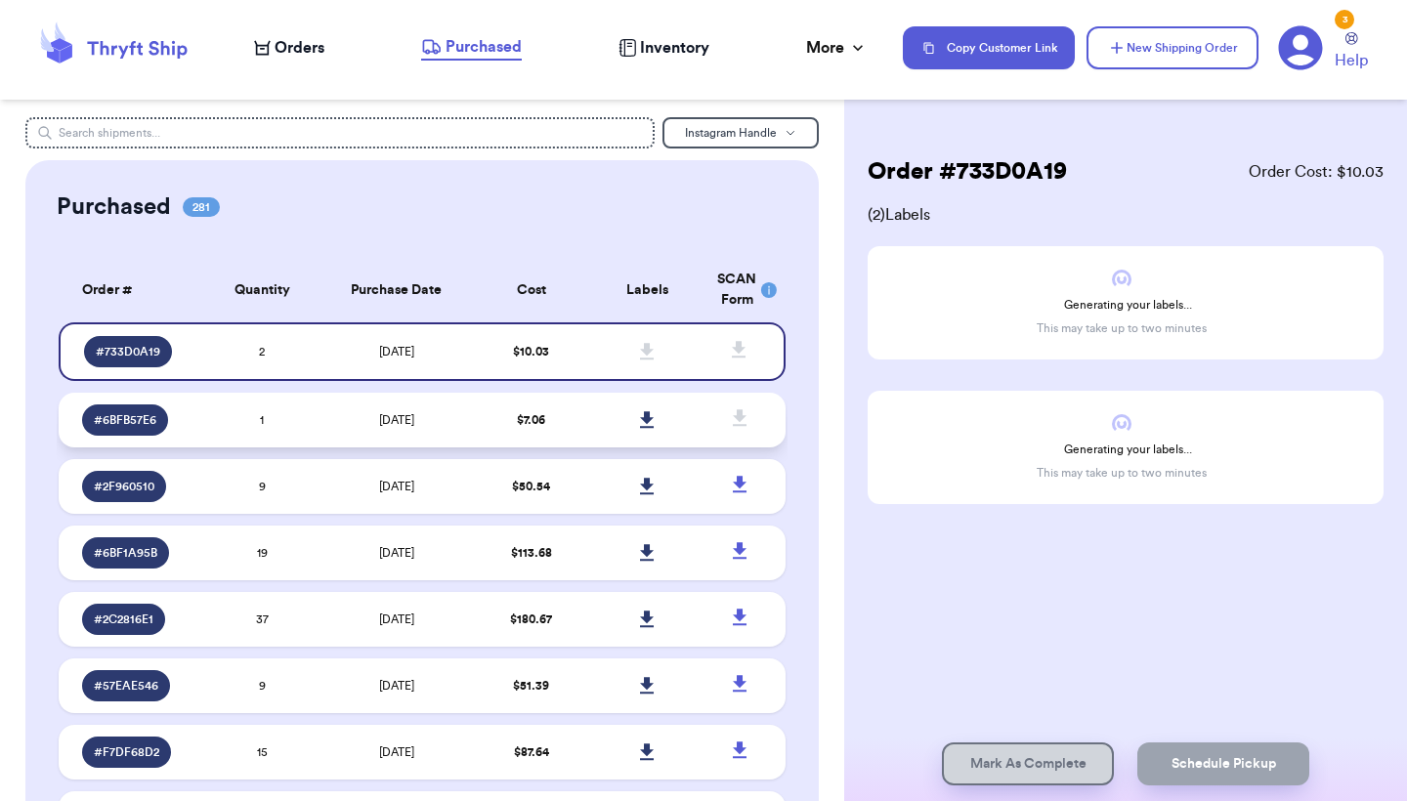
click at [269, 444] on td "1" at bounding box center [262, 420] width 116 height 55
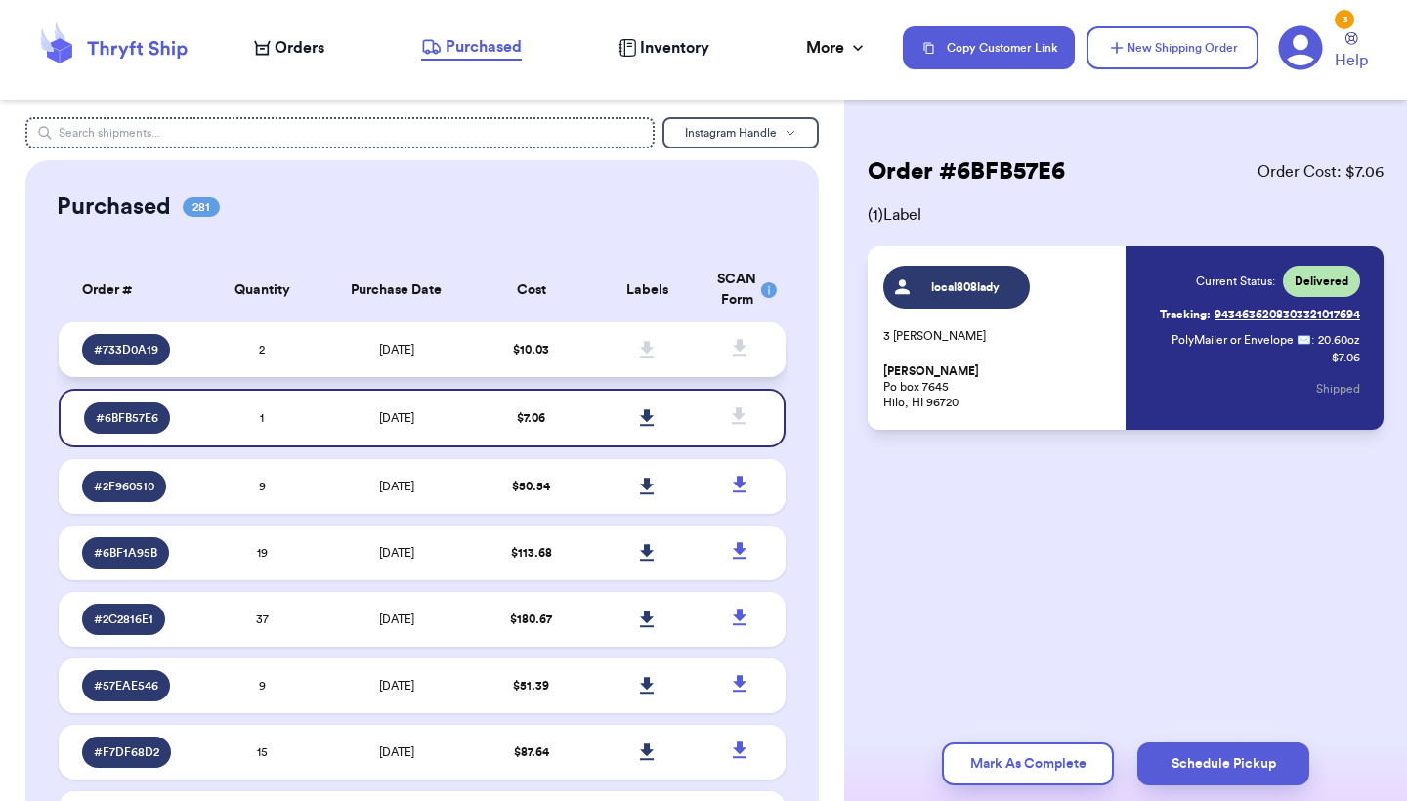
click at [356, 348] on td "[DATE]" at bounding box center [396, 349] width 152 height 55
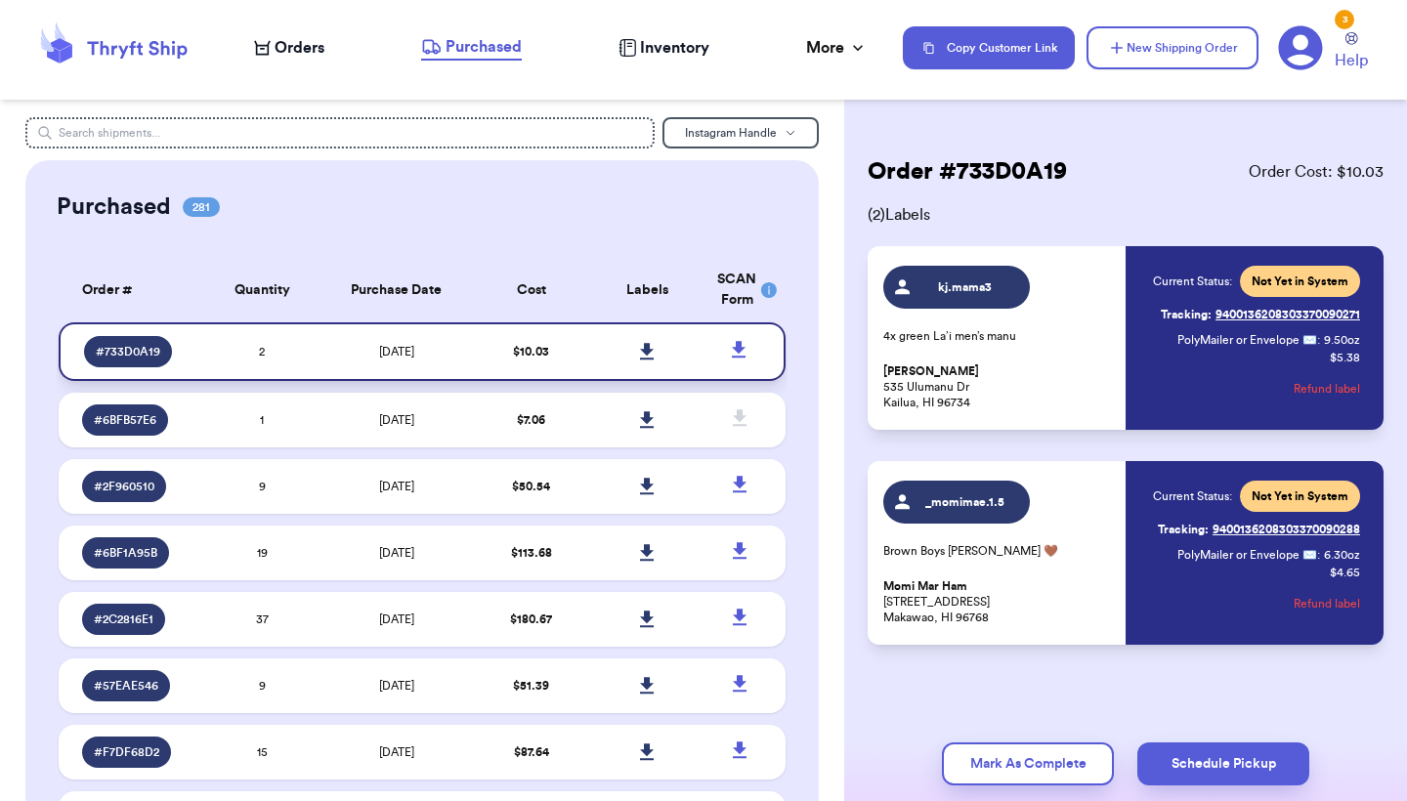
click at [643, 360] on icon at bounding box center [647, 352] width 15 height 18
